Goal: Task Accomplishment & Management: Use online tool/utility

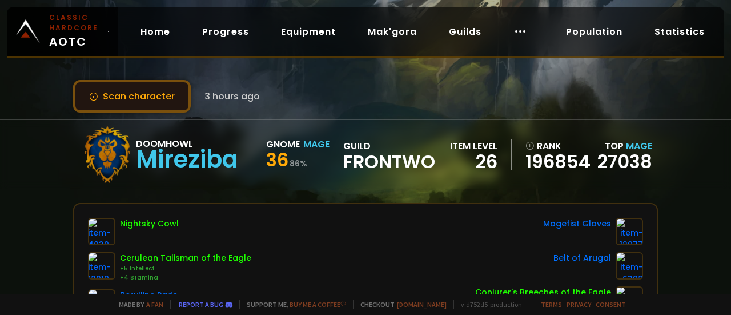
click at [152, 95] on button "Scan character" at bounding box center [132, 96] width 118 height 33
click at [158, 91] on button "Scan character" at bounding box center [132, 96] width 118 height 33
click at [156, 95] on button "Scan character" at bounding box center [132, 96] width 118 height 33
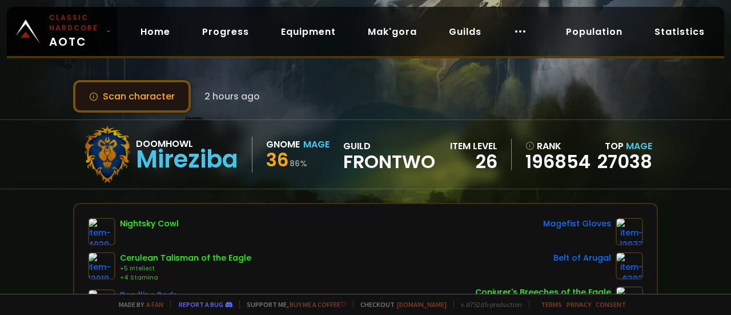
click at [156, 95] on button "Scan character" at bounding box center [132, 96] width 118 height 33
click at [151, 92] on button "Scan character" at bounding box center [132, 96] width 118 height 33
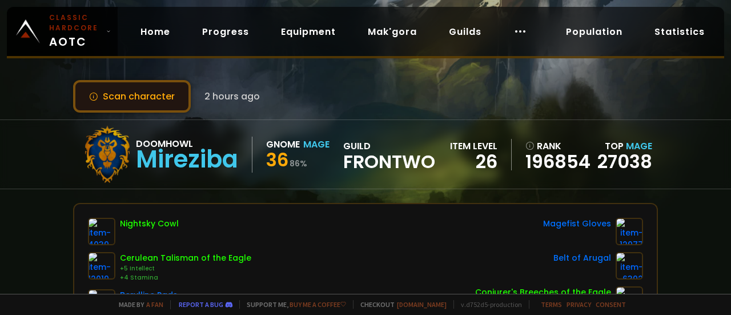
click at [151, 92] on button "Scan character" at bounding box center [132, 96] width 118 height 33
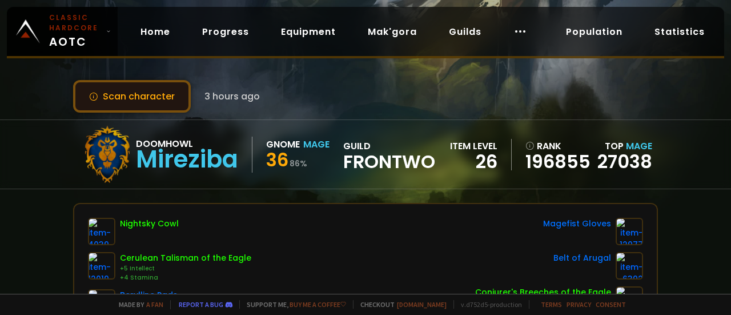
click at [149, 95] on button "Scan character" at bounding box center [132, 96] width 118 height 33
click at [166, 98] on button "Scan character" at bounding box center [132, 96] width 118 height 33
click at [159, 94] on button "Scan character" at bounding box center [132, 96] width 118 height 33
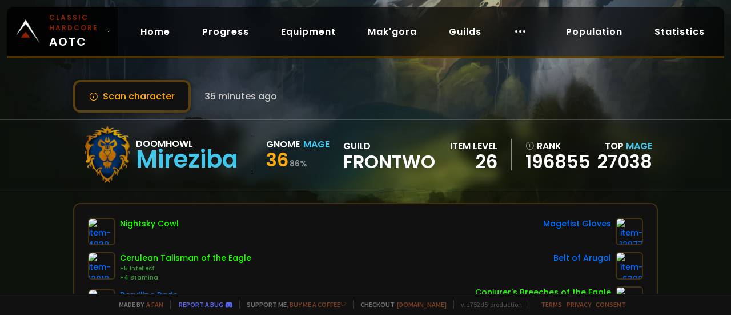
click at [232, 69] on div "Scan character 35 minutes ago Doomhowl Mireziba Gnome Mage 36 86 % guild Frontw…" at bounding box center [365, 147] width 731 height 294
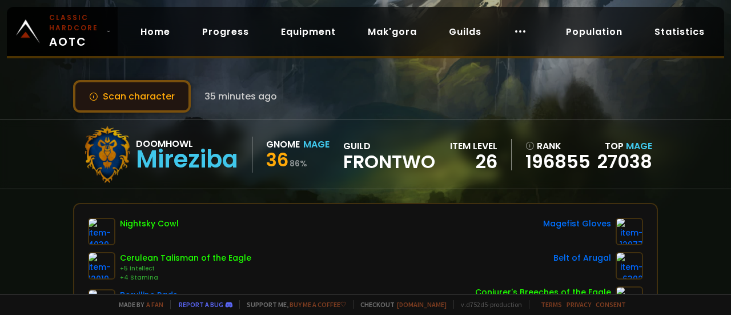
click at [114, 91] on button "Scan character" at bounding box center [132, 96] width 118 height 33
click at [145, 100] on button "Scan character" at bounding box center [132, 96] width 118 height 33
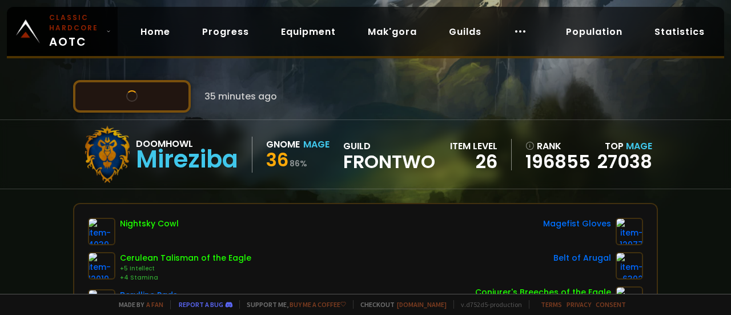
click at [145, 100] on button "Scan character" at bounding box center [132, 96] width 118 height 33
click at [150, 87] on button "Scan character" at bounding box center [132, 96] width 118 height 33
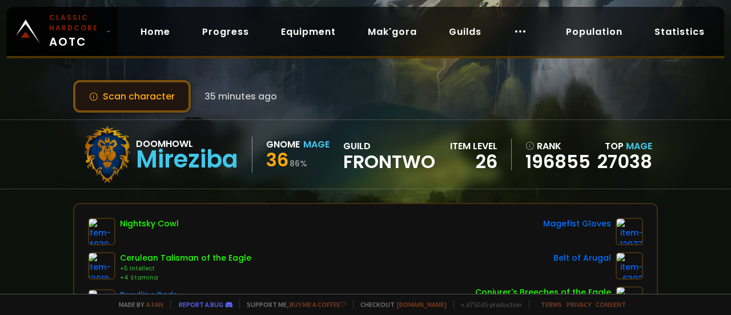
click at [150, 87] on button "Scan character" at bounding box center [132, 96] width 118 height 33
click at [171, 97] on button "Scan character" at bounding box center [132, 96] width 118 height 33
click at [161, 91] on button "Scan character" at bounding box center [132, 96] width 118 height 33
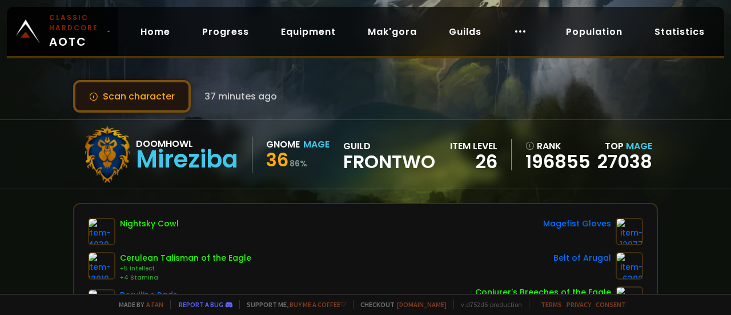
click at [160, 99] on button "Scan character" at bounding box center [132, 96] width 118 height 33
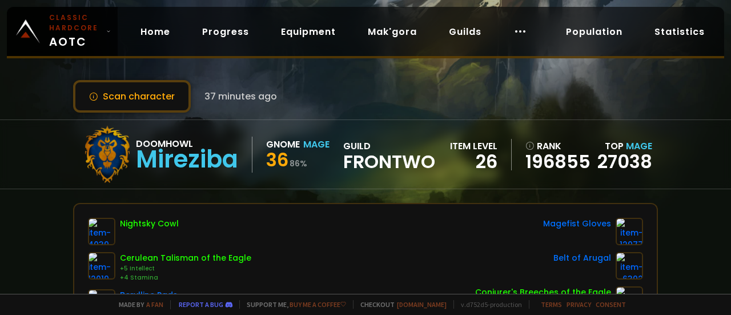
click at [240, 73] on div "Scan character 37 minutes ago Doomhowl Mireziba Gnome Mage 36 86 % guild Frontw…" at bounding box center [365, 147] width 731 height 294
